Goal: Information Seeking & Learning: Check status

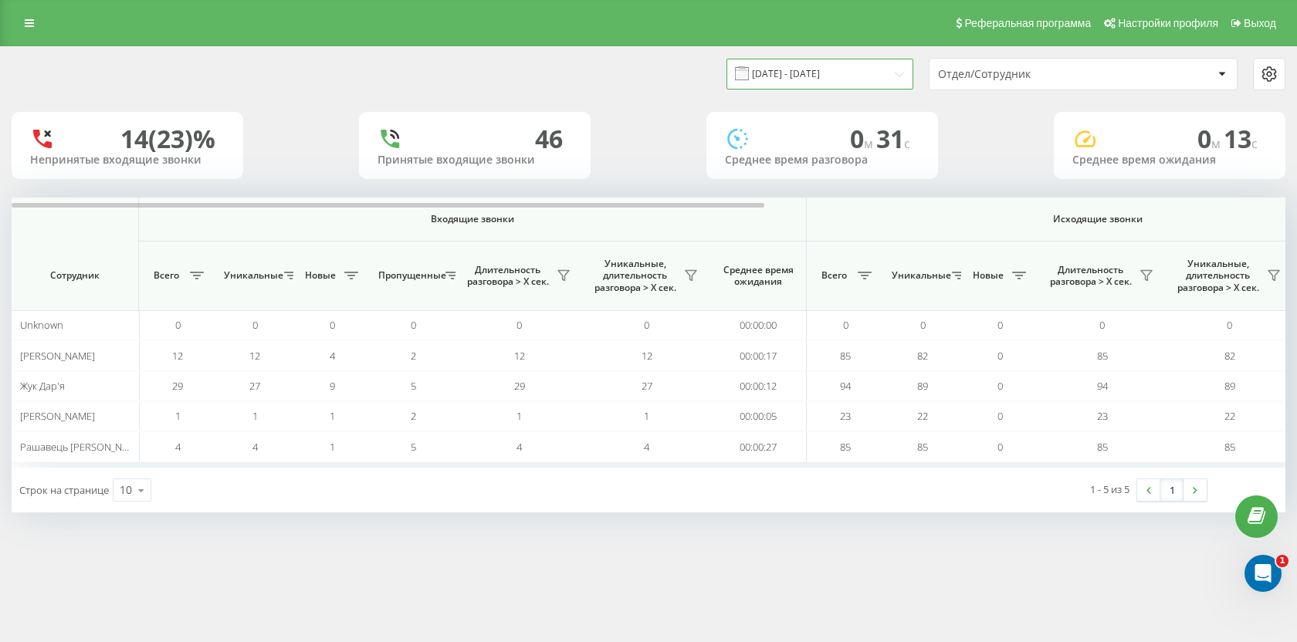
click at [867, 65] on input "19.08.2025 - 19.08.2025" at bounding box center [820, 74] width 187 height 30
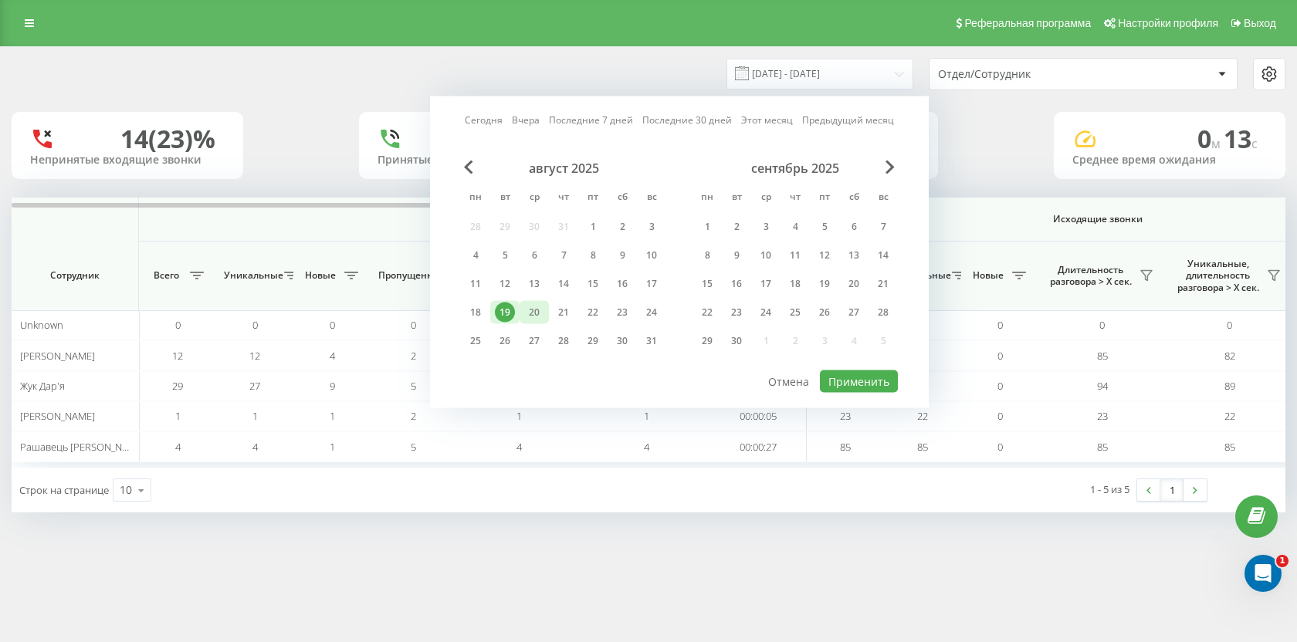
click at [533, 318] on div "20" at bounding box center [534, 313] width 20 height 20
click at [869, 387] on button "Применить" at bounding box center [859, 382] width 78 height 22
type input "20.08.2025 - 20.08.2025"
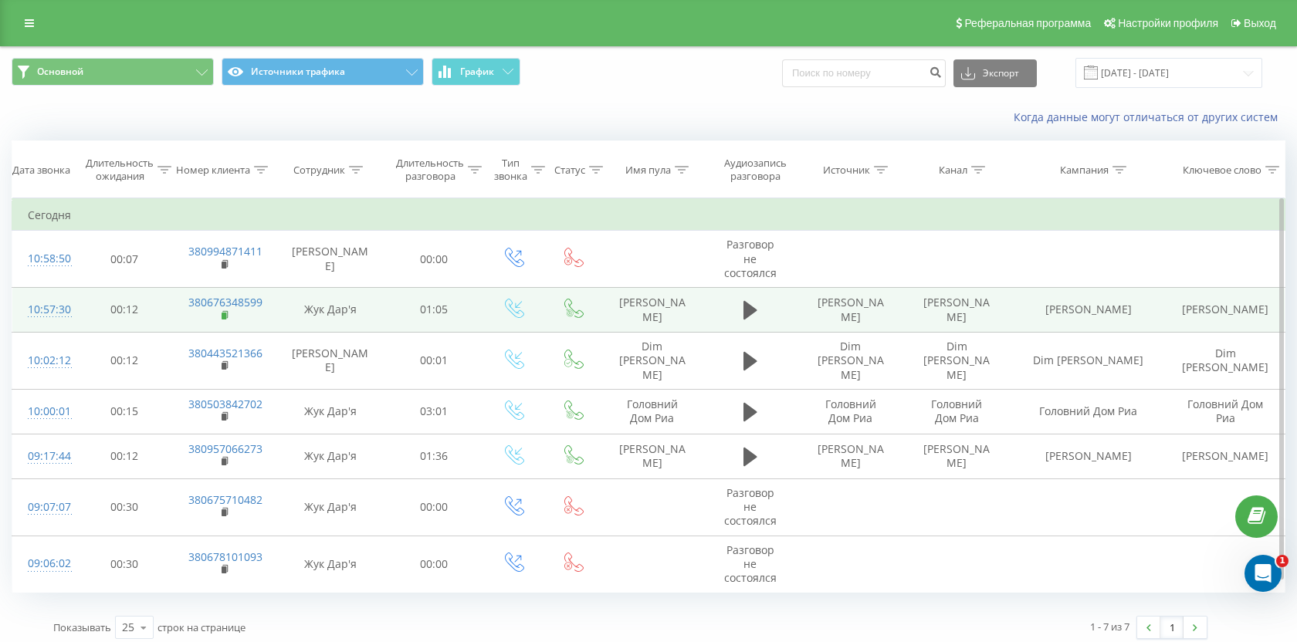
click at [225, 317] on rect at bounding box center [224, 316] width 5 height 7
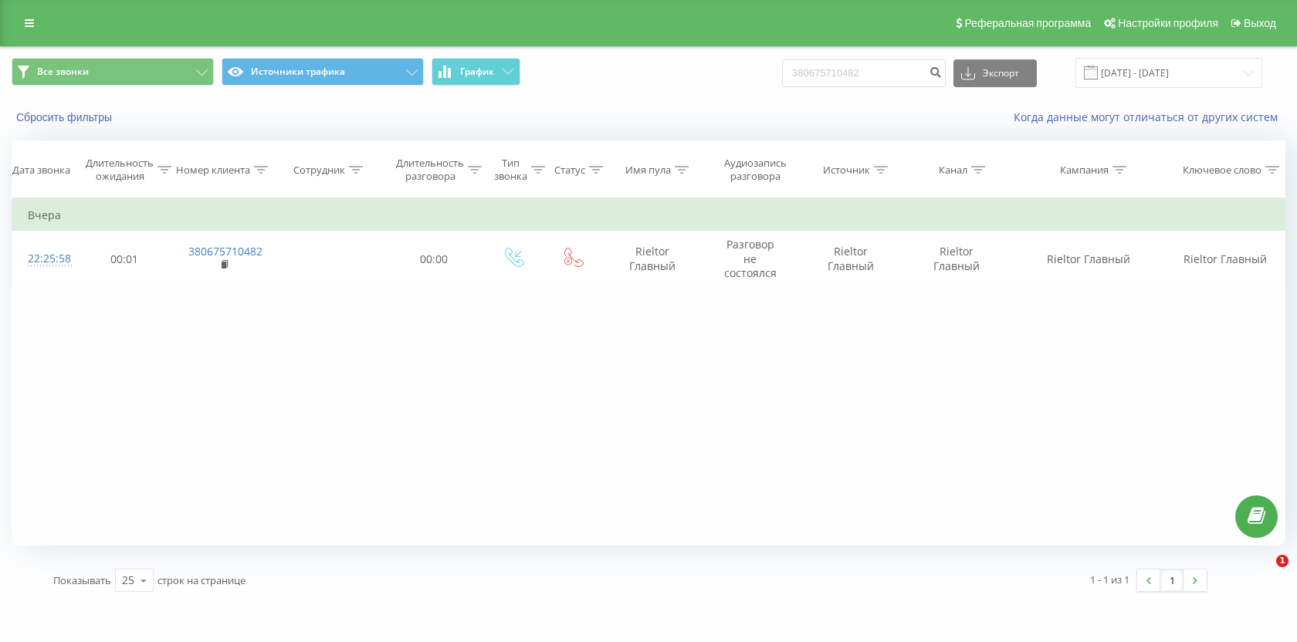
click at [913, 90] on div "Все звонки Источники трафика График 380675710482 Экспорт .csv .xls .xlsx [DATE]…" at bounding box center [649, 73] width 1296 height 52
click at [910, 83] on input "380675710482" at bounding box center [864, 73] width 164 height 28
paste input "506080587"
type input "380506080587"
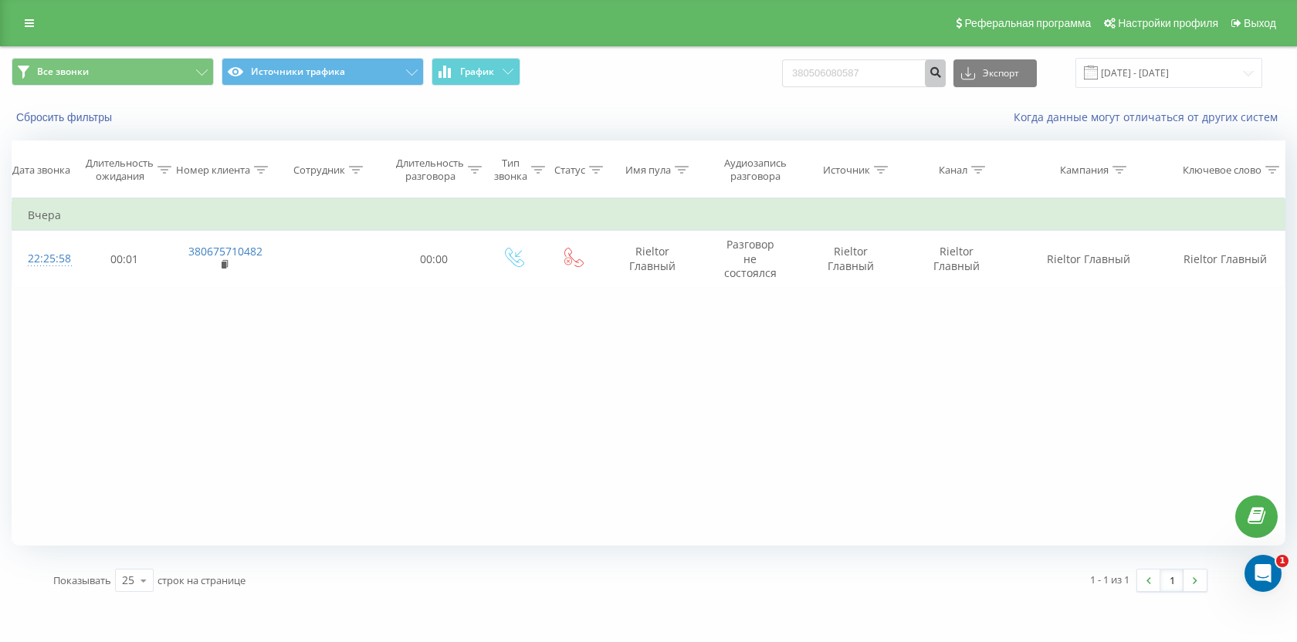
click at [942, 75] on icon "submit" at bounding box center [935, 70] width 13 height 9
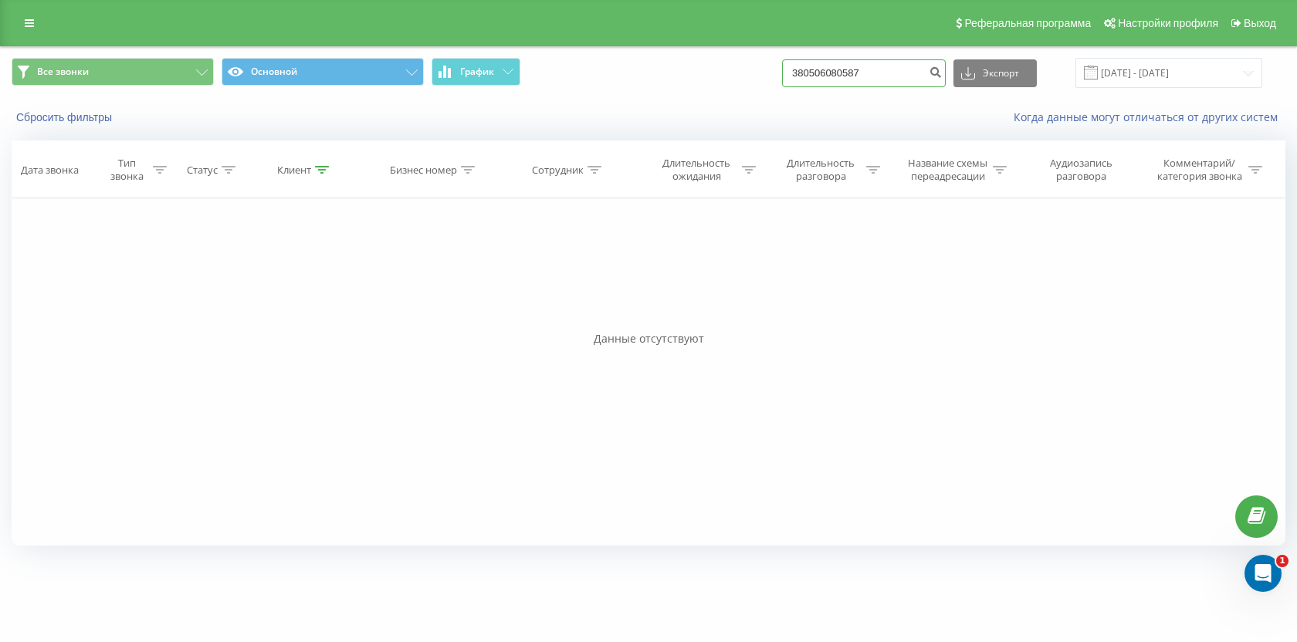
click at [896, 79] on input "380506080587" at bounding box center [864, 73] width 164 height 28
paste input "974490291"
type input "380974490291"
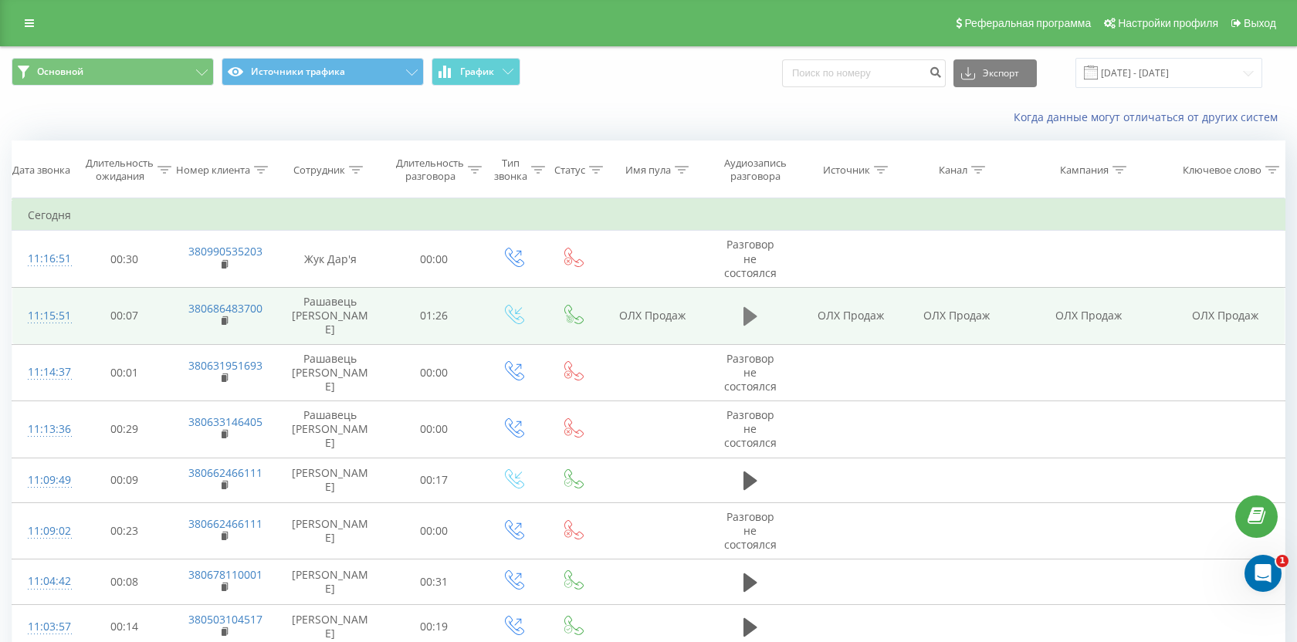
click at [744, 311] on icon at bounding box center [751, 316] width 14 height 19
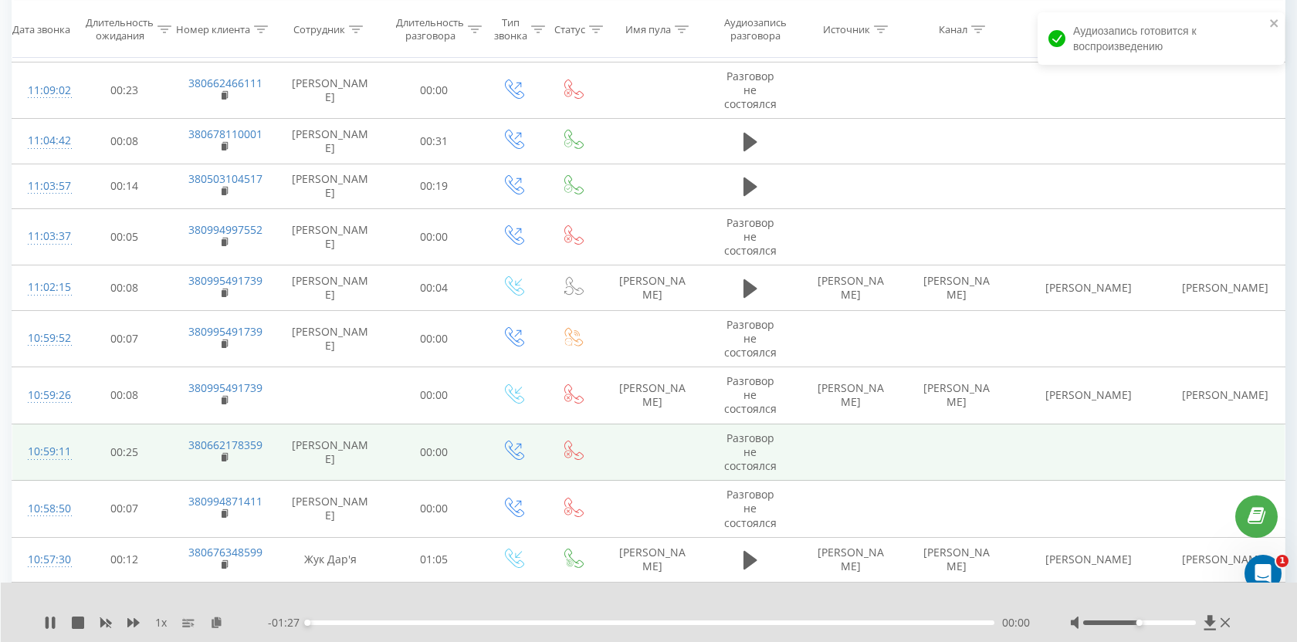
scroll to position [527, 0]
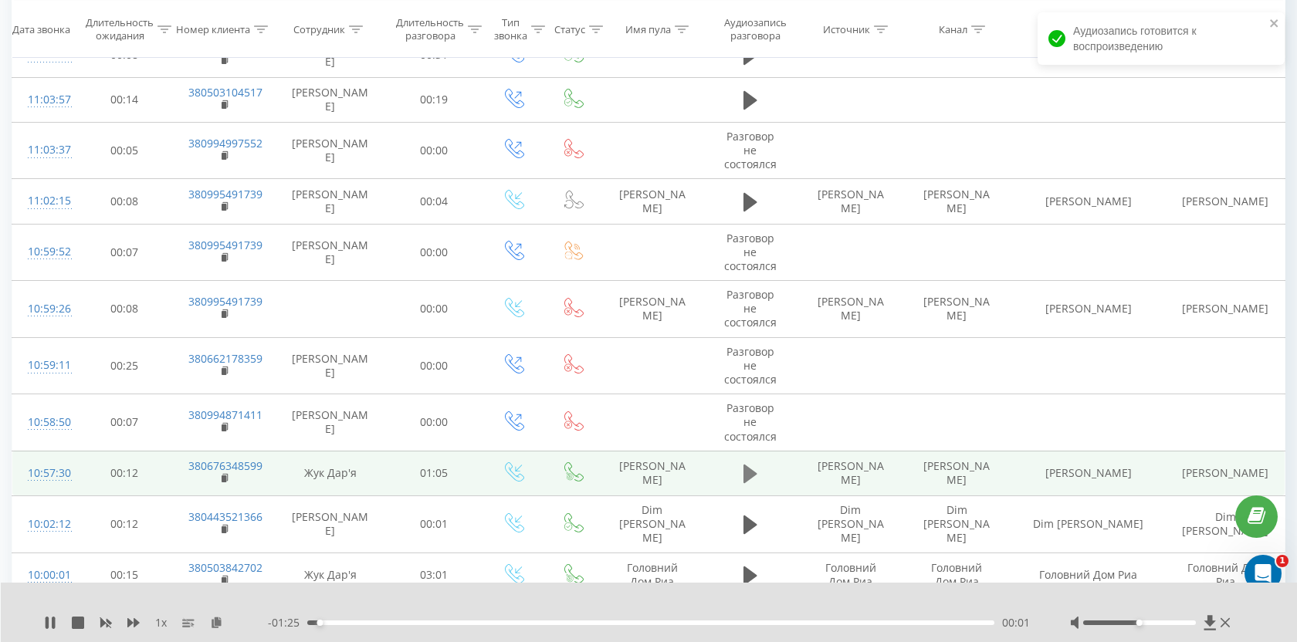
click at [744, 465] on icon at bounding box center [751, 474] width 14 height 19
click at [418, 625] on div "- 01:05 00:00 00:00" at bounding box center [650, 622] width 764 height 15
click at [423, 623] on div "00:01" at bounding box center [650, 623] width 687 height 5
click at [44, 627] on icon at bounding box center [50, 623] width 12 height 12
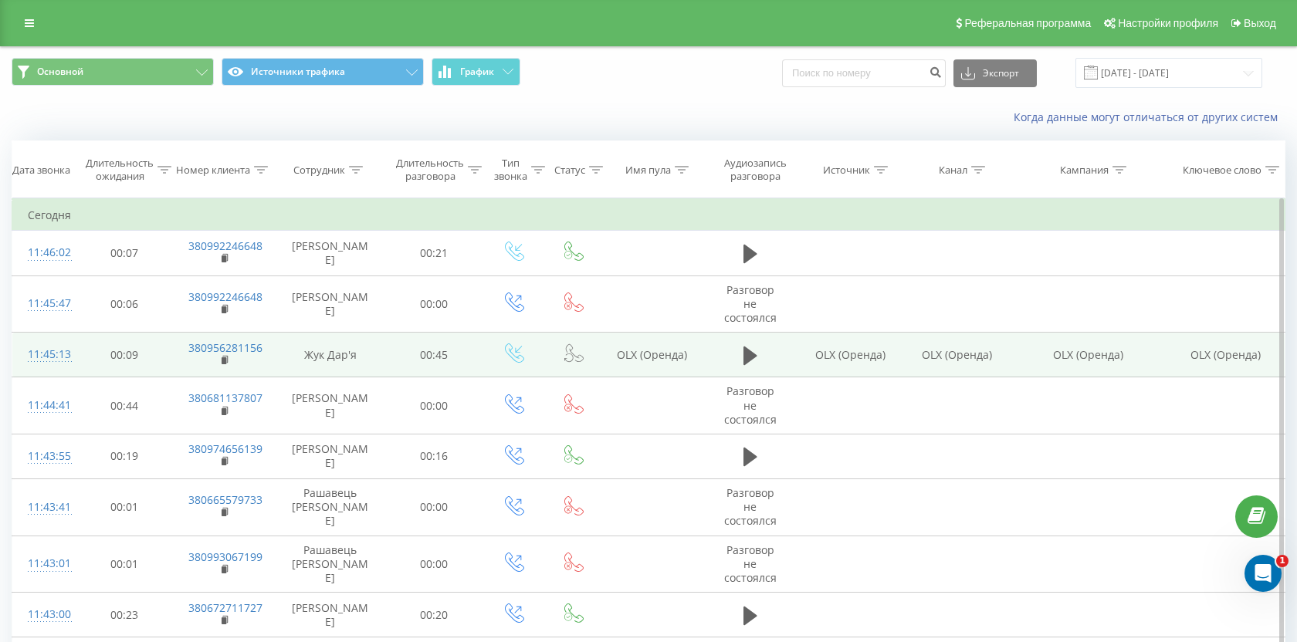
click at [220, 360] on td "380956281156" at bounding box center [224, 355] width 102 height 45
click at [227, 363] on icon at bounding box center [225, 359] width 5 height 7
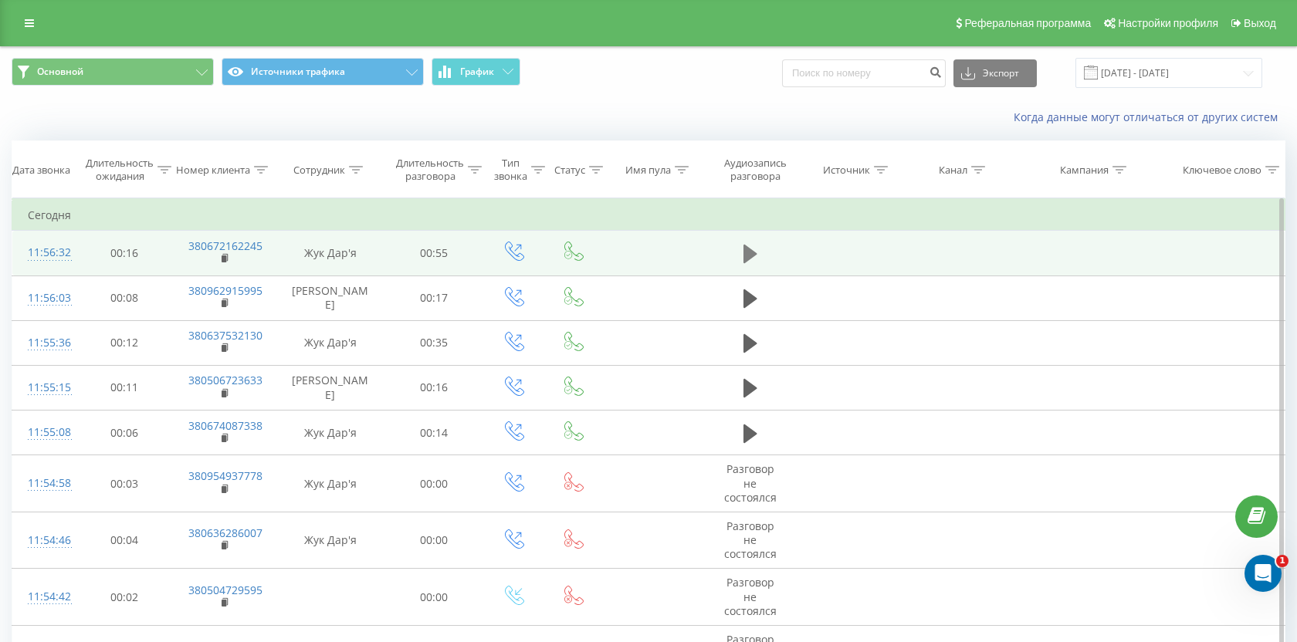
click at [757, 252] on button at bounding box center [750, 253] width 23 height 23
